Goal: Task Accomplishment & Management: Manage account settings

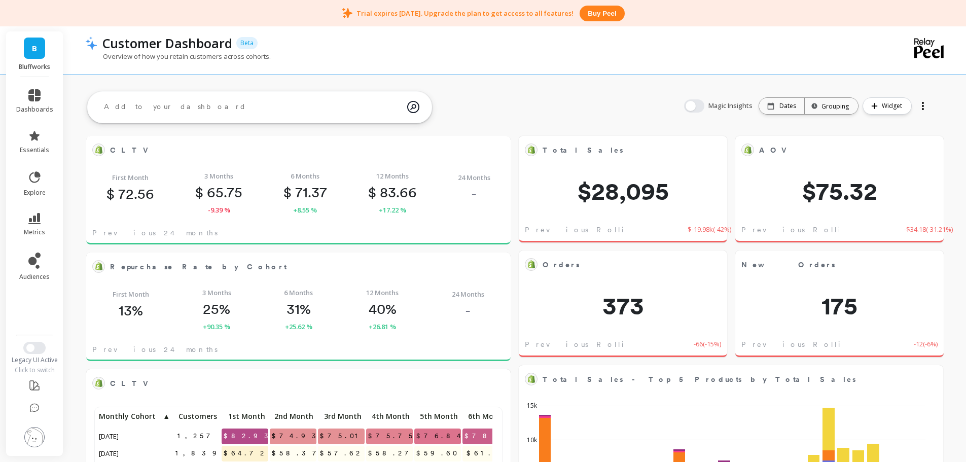
scroll to position [271, 605]
click at [30, 182] on icon at bounding box center [34, 177] width 14 height 14
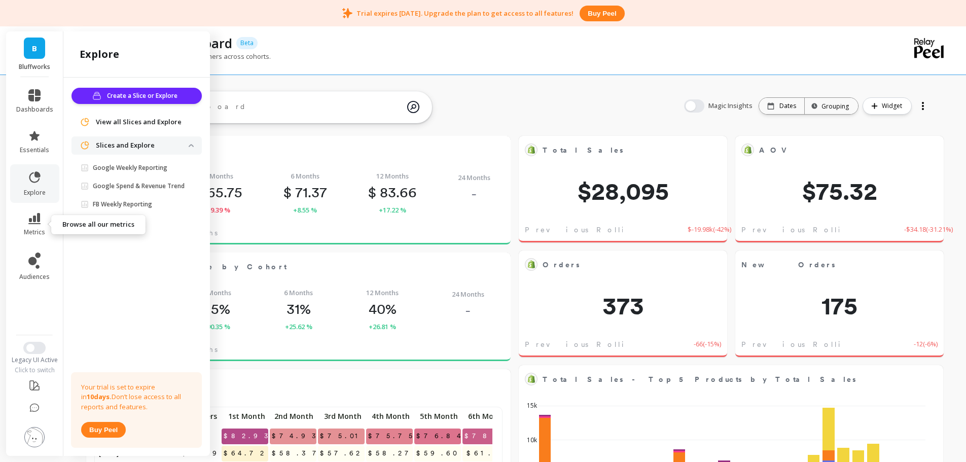
click at [40, 220] on icon at bounding box center [34, 218] width 12 height 11
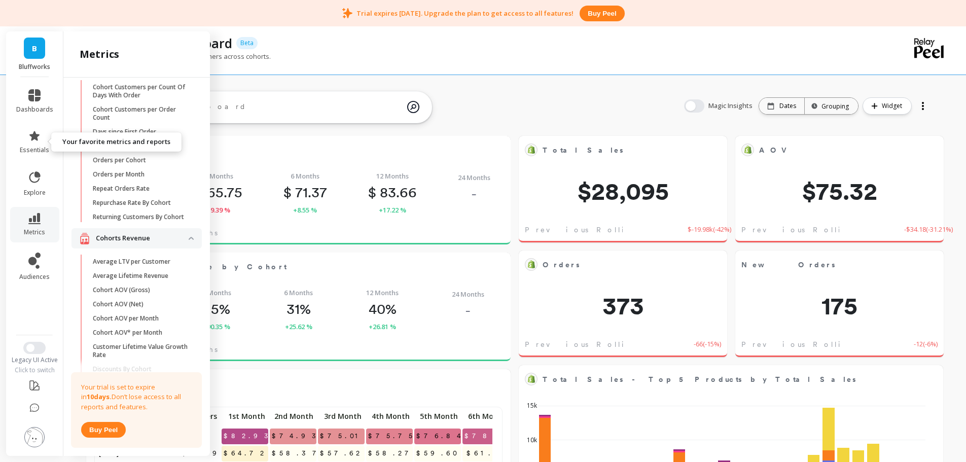
click at [42, 141] on link "essentials" at bounding box center [34, 142] width 37 height 24
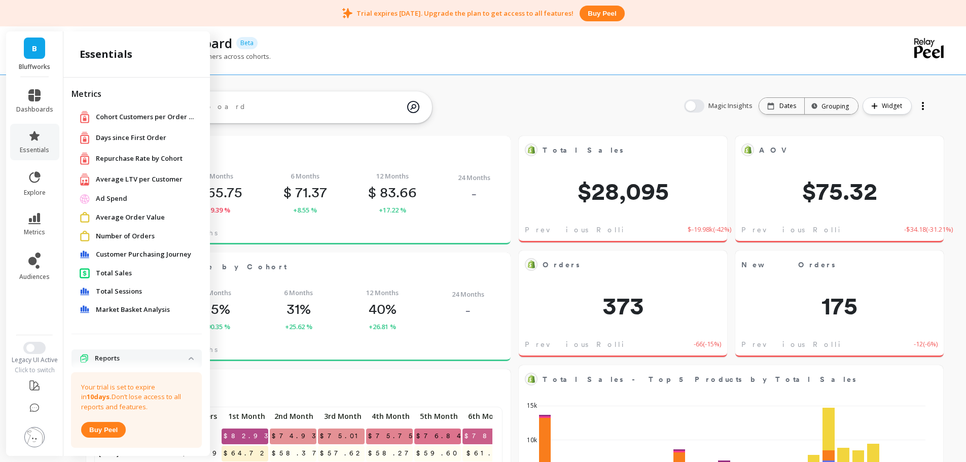
scroll to position [125, 0]
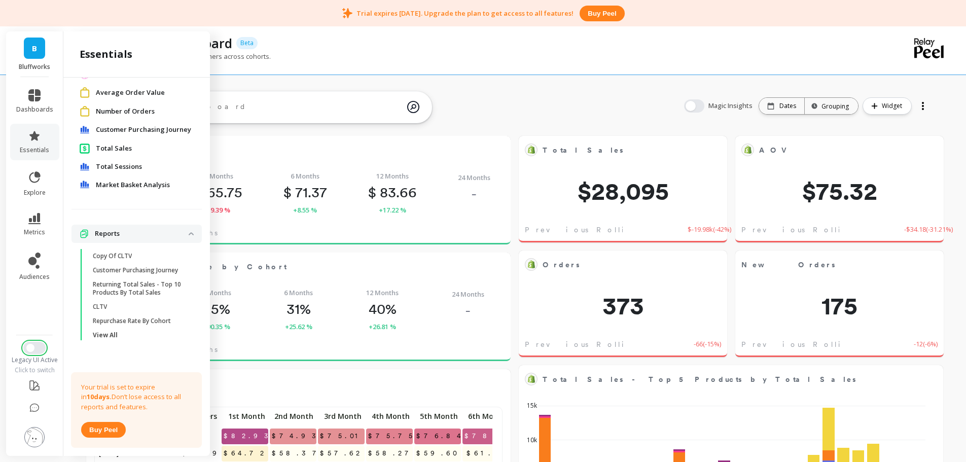
click at [33, 349] on span "Switch to New UI" at bounding box center [30, 348] width 8 height 8
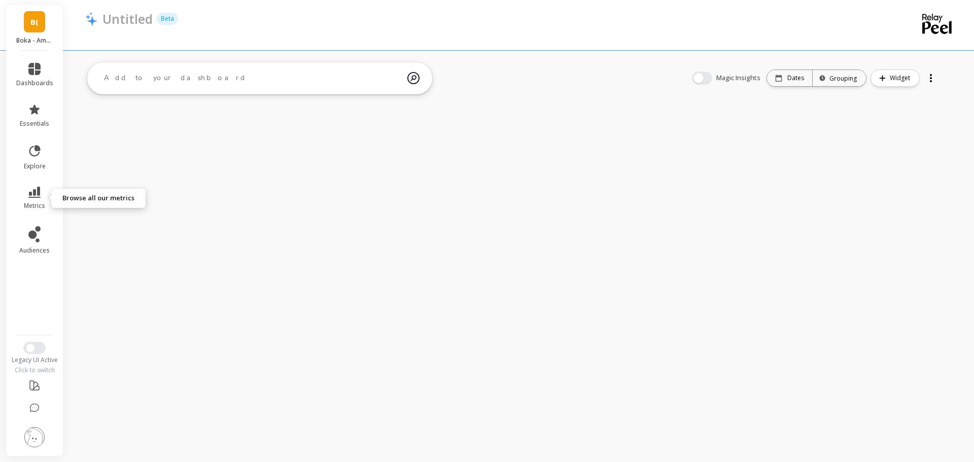
click at [27, 196] on link "metrics" at bounding box center [34, 198] width 37 height 23
click at [263, 29] on div at bounding box center [477, 32] width 785 height 10
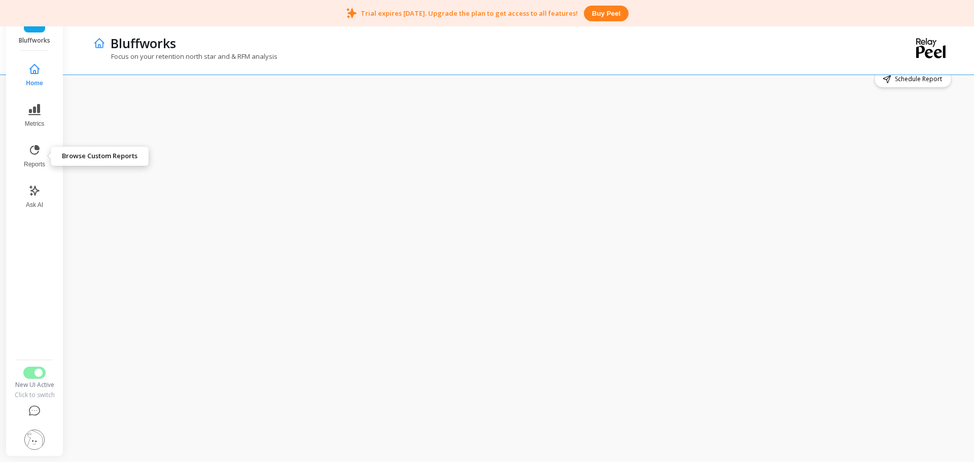
click at [44, 161] on span "Reports" at bounding box center [34, 164] width 21 height 8
click at [303, 50] on div "Reports" at bounding box center [484, 42] width 759 height 17
click at [470, 60] on div "Reports" at bounding box center [478, 49] width 771 height 50
click at [35, 158] on button "Reports" at bounding box center [34, 156] width 35 height 37
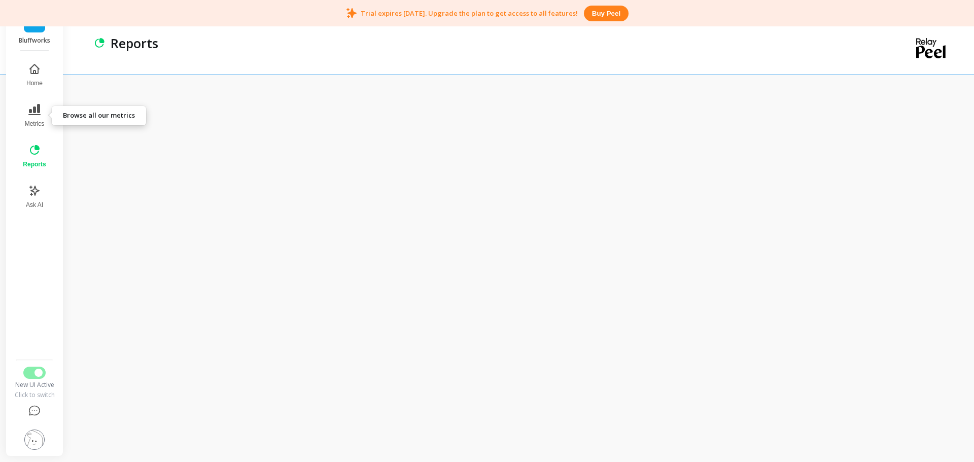
click at [38, 110] on icon at bounding box center [34, 109] width 12 height 11
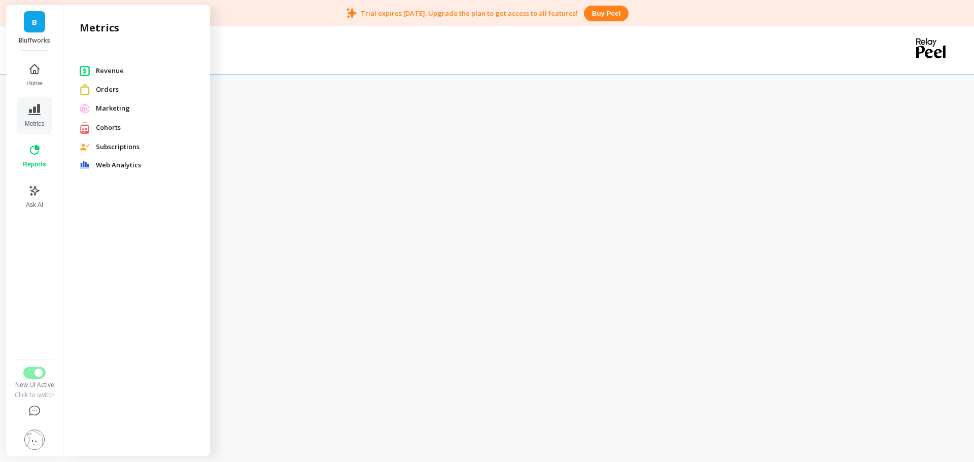
click at [104, 109] on span "Marketing" at bounding box center [145, 108] width 98 height 10
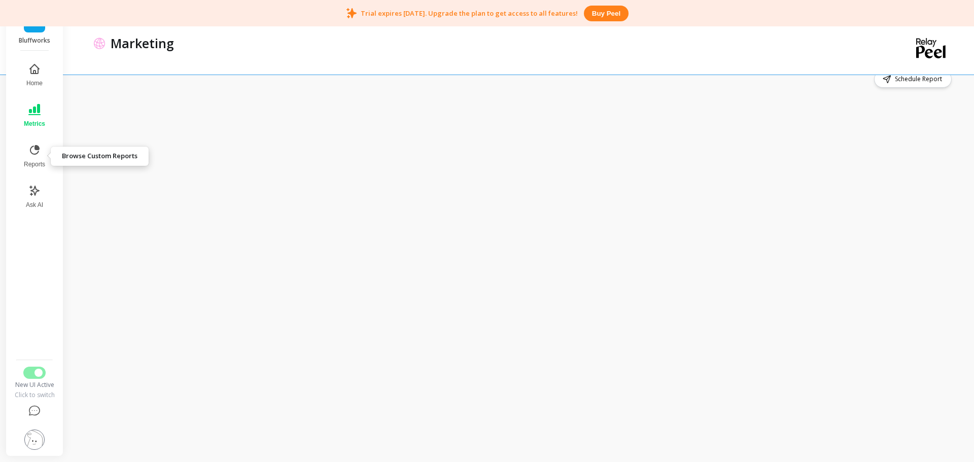
click at [28, 156] on icon at bounding box center [34, 150] width 12 height 12
click at [309, 73] on div "Reports" at bounding box center [478, 49] width 771 height 50
click at [817, 72] on div "Reports" at bounding box center [478, 49] width 771 height 50
click at [541, 54] on div "Reports" at bounding box center [478, 49] width 771 height 50
click at [34, 193] on icon at bounding box center [34, 190] width 9 height 9
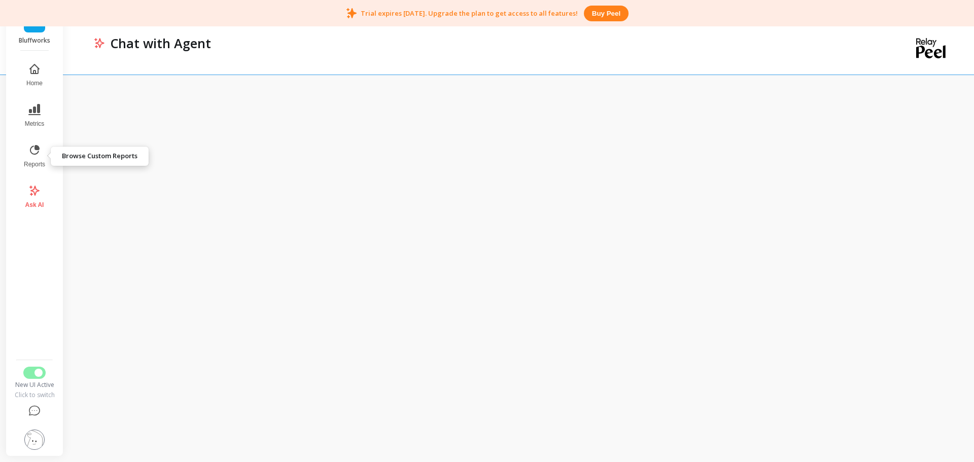
click at [32, 151] on icon at bounding box center [34, 150] width 12 height 12
click at [182, 55] on div "Reports" at bounding box center [478, 49] width 771 height 50
drag, startPoint x: 201, startPoint y: 52, endPoint x: 241, endPoint y: 59, distance: 40.3
click at [202, 52] on div "Reports" at bounding box center [478, 49] width 771 height 50
click at [238, 44] on div "Reports" at bounding box center [484, 42] width 759 height 17
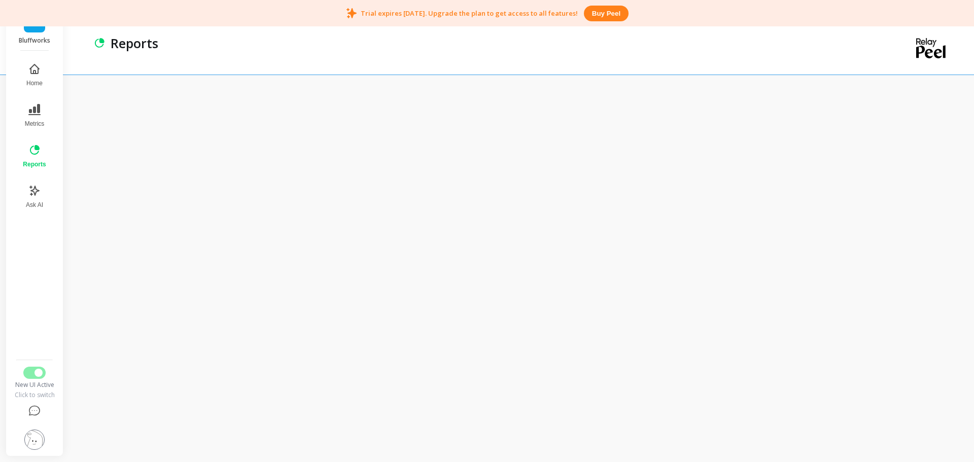
drag, startPoint x: 437, startPoint y: 62, endPoint x: 429, endPoint y: 67, distance: 9.6
click at [437, 62] on div "Reports" at bounding box center [478, 49] width 771 height 50
click at [449, 62] on div "Reports" at bounding box center [478, 49] width 771 height 50
drag, startPoint x: 38, startPoint y: 438, endPoint x: 46, endPoint y: 361, distance: 78.0
click at [39, 438] on img at bounding box center [34, 440] width 20 height 20
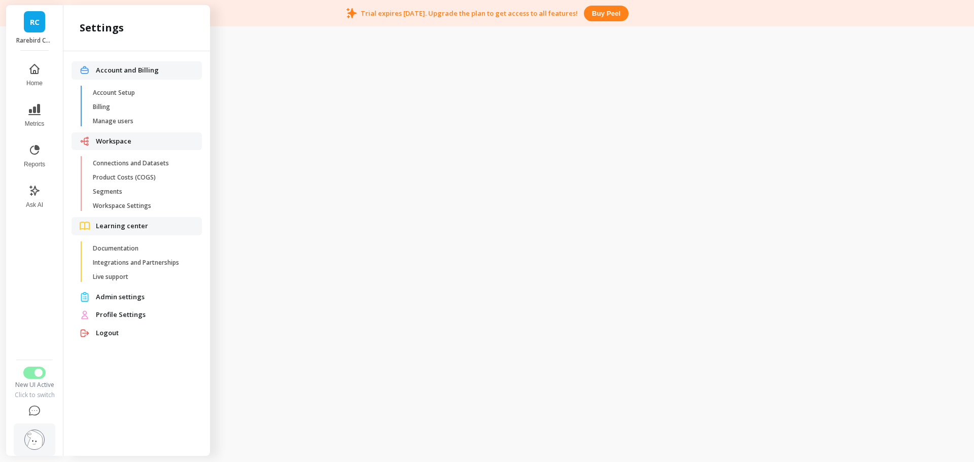
click at [60, 256] on div "RC Rarebird Coffee Home Metrics Reports Ask AI New UI Active Click to switch" at bounding box center [34, 230] width 57 height 451
click at [35, 377] on button "Switch to Legacy UI" at bounding box center [34, 373] width 22 height 12
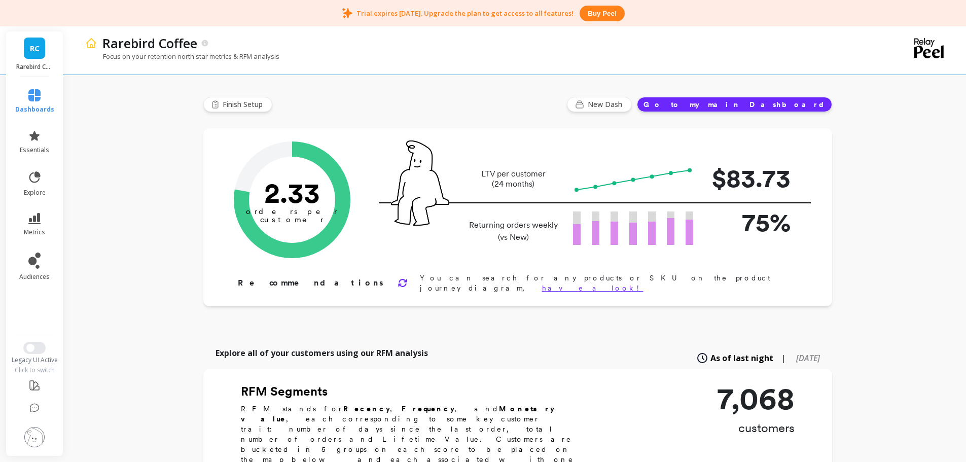
click at [32, 432] on img at bounding box center [34, 437] width 20 height 20
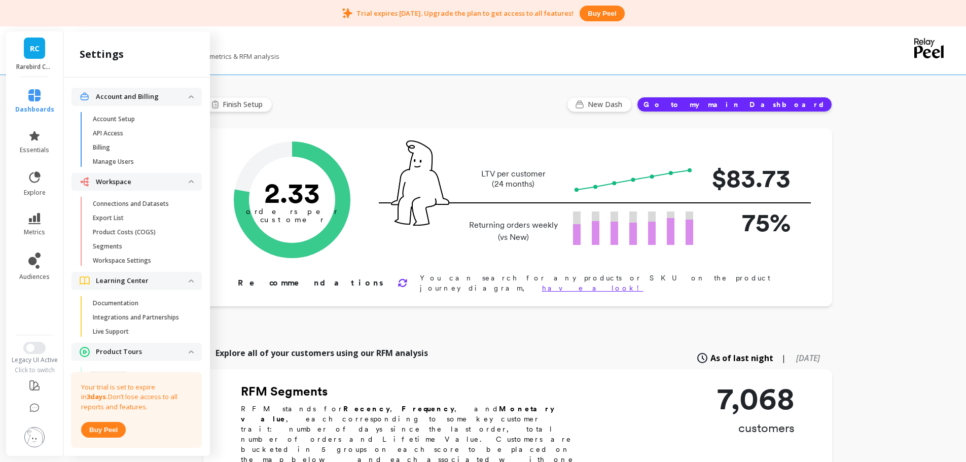
click at [125, 158] on p "Manage Users" at bounding box center [113, 162] width 41 height 8
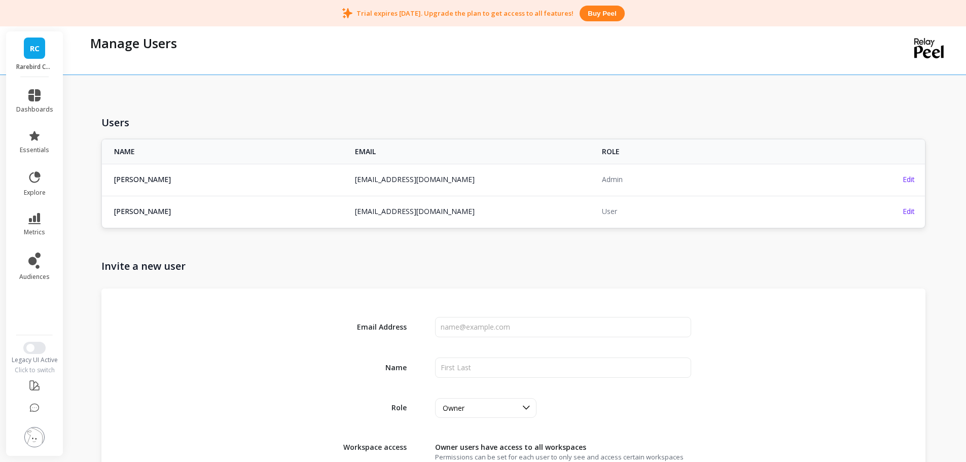
scroll to position [230, 0]
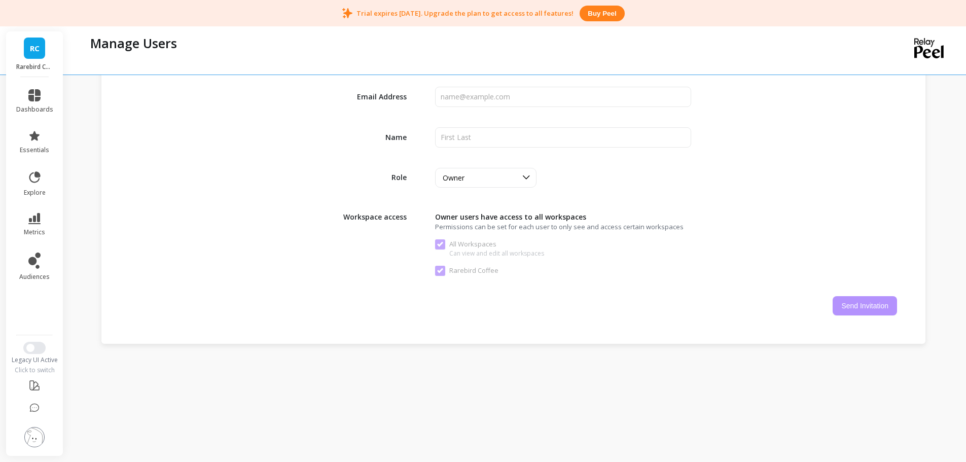
drag, startPoint x: 42, startPoint y: 432, endPoint x: 61, endPoint y: 409, distance: 29.9
click at [42, 433] on img at bounding box center [34, 437] width 20 height 20
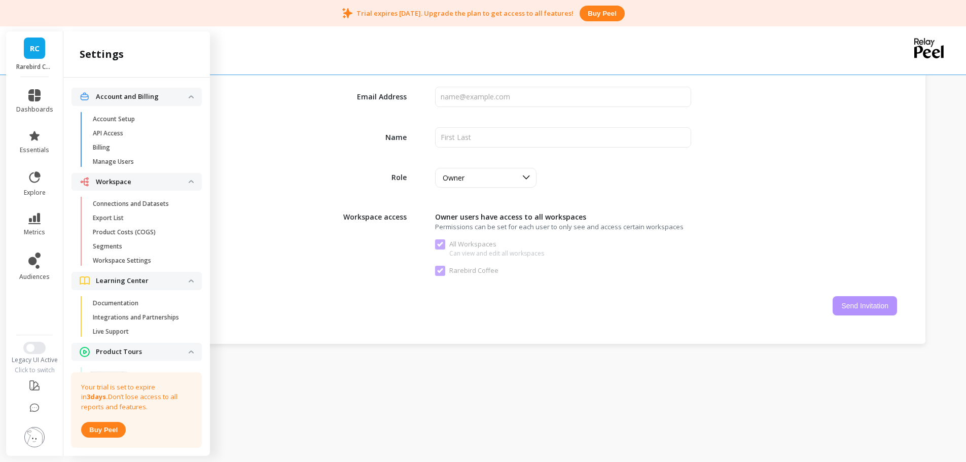
click at [148, 207] on p "Connections and Datasets" at bounding box center [131, 204] width 76 height 8
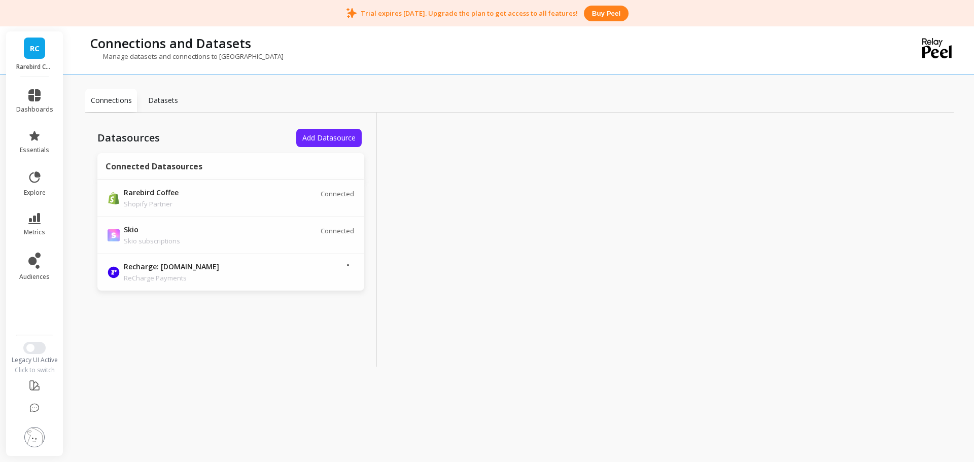
click at [32, 439] on img at bounding box center [34, 437] width 20 height 20
click at [283, 354] on div "Datasources Add Datasource Connected Datasources Rarebird Coffee Shopify Partne…" at bounding box center [231, 240] width 292 height 254
click at [35, 439] on img at bounding box center [34, 437] width 20 height 20
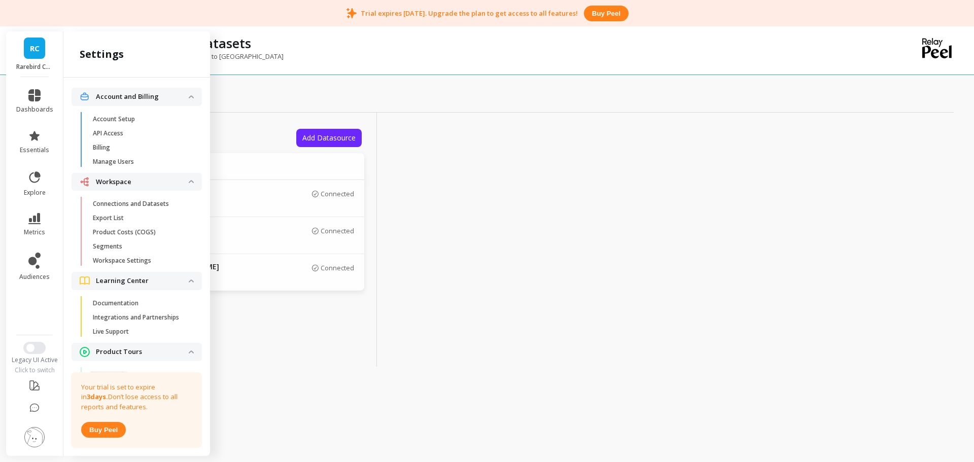
click at [149, 262] on p "Workspace Settings" at bounding box center [122, 261] width 58 height 8
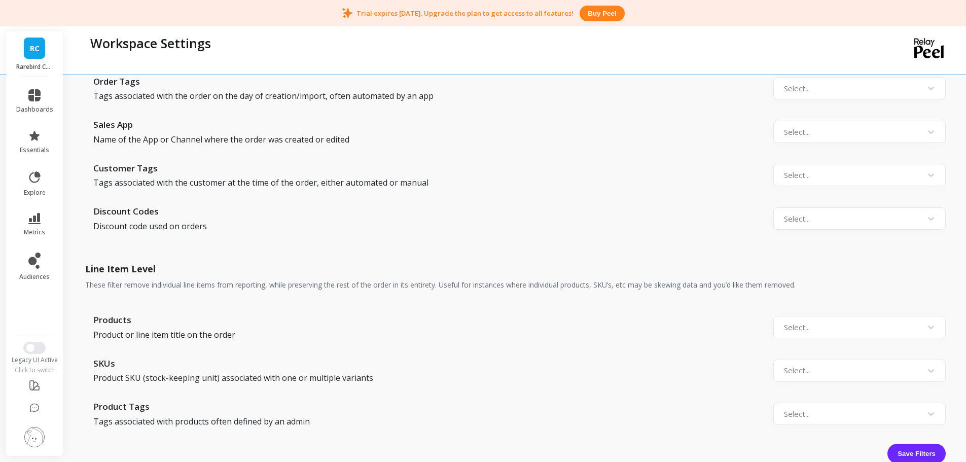
scroll to position [1050, 0]
